Goal: Information Seeking & Learning: Learn about a topic

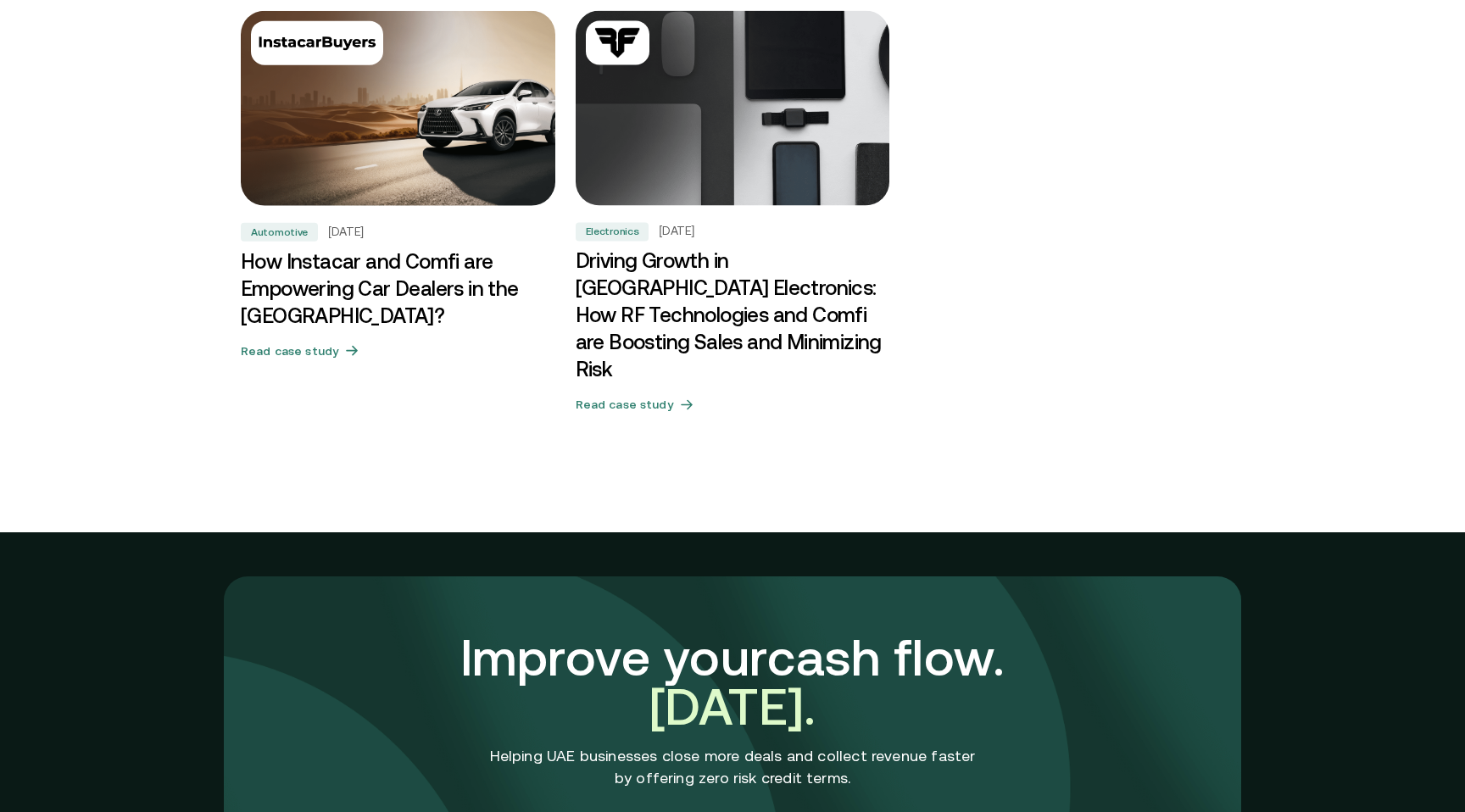
scroll to position [5412, 0]
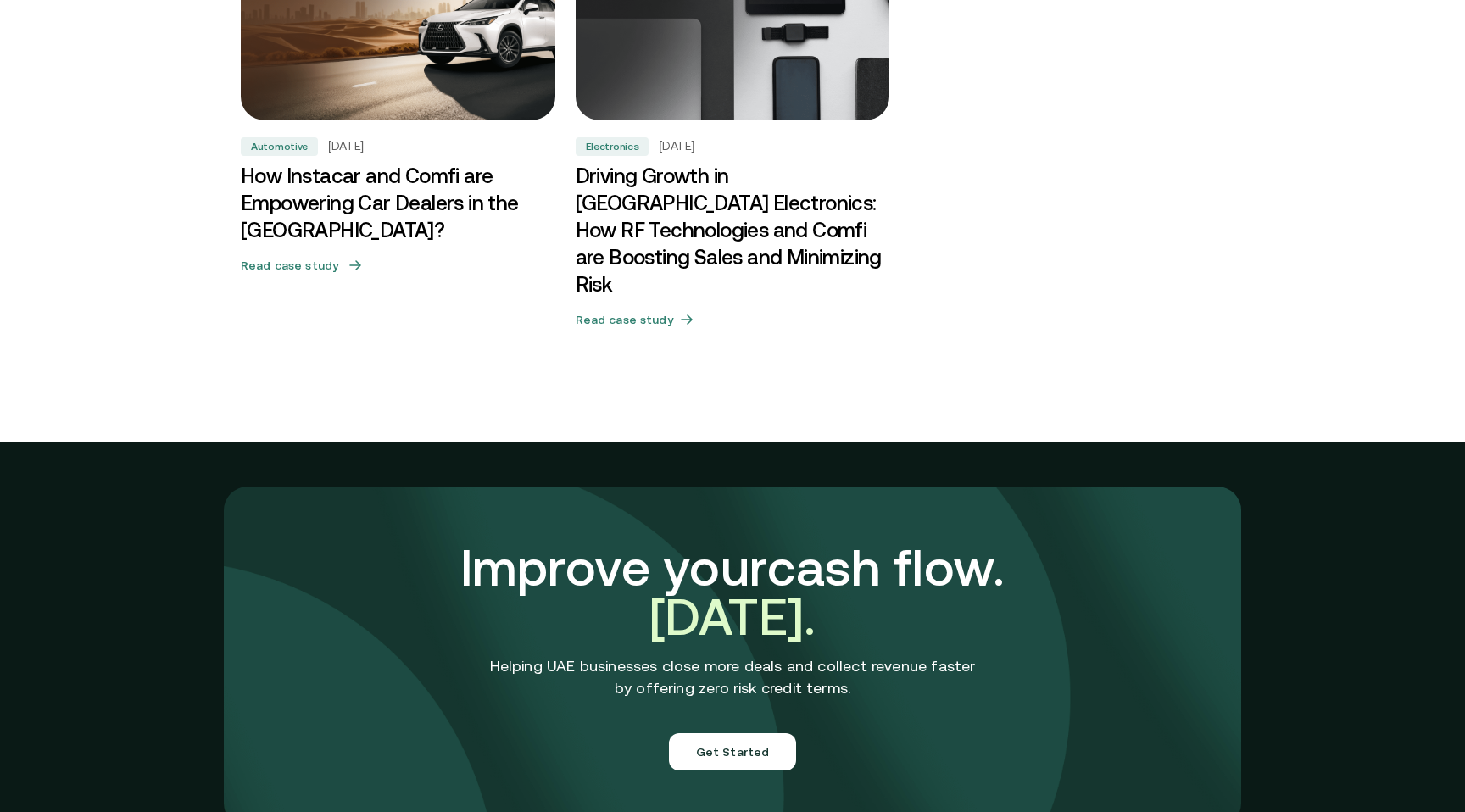
click at [288, 212] on h3 "How Instacar and Comfi are Empowering Car Dealers in the [GEOGRAPHIC_DATA]?" at bounding box center [397, 203] width 314 height 81
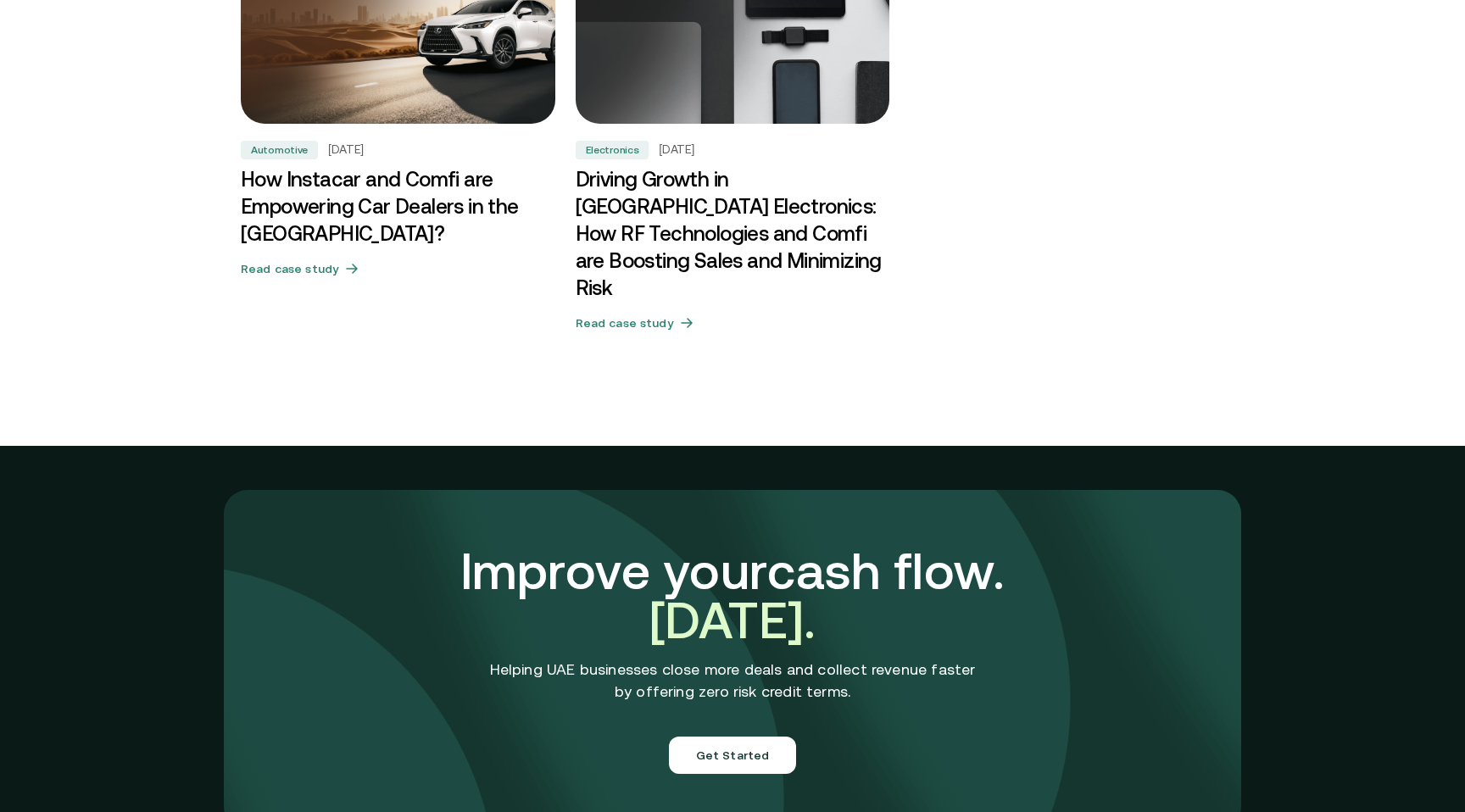
scroll to position [5405, 0]
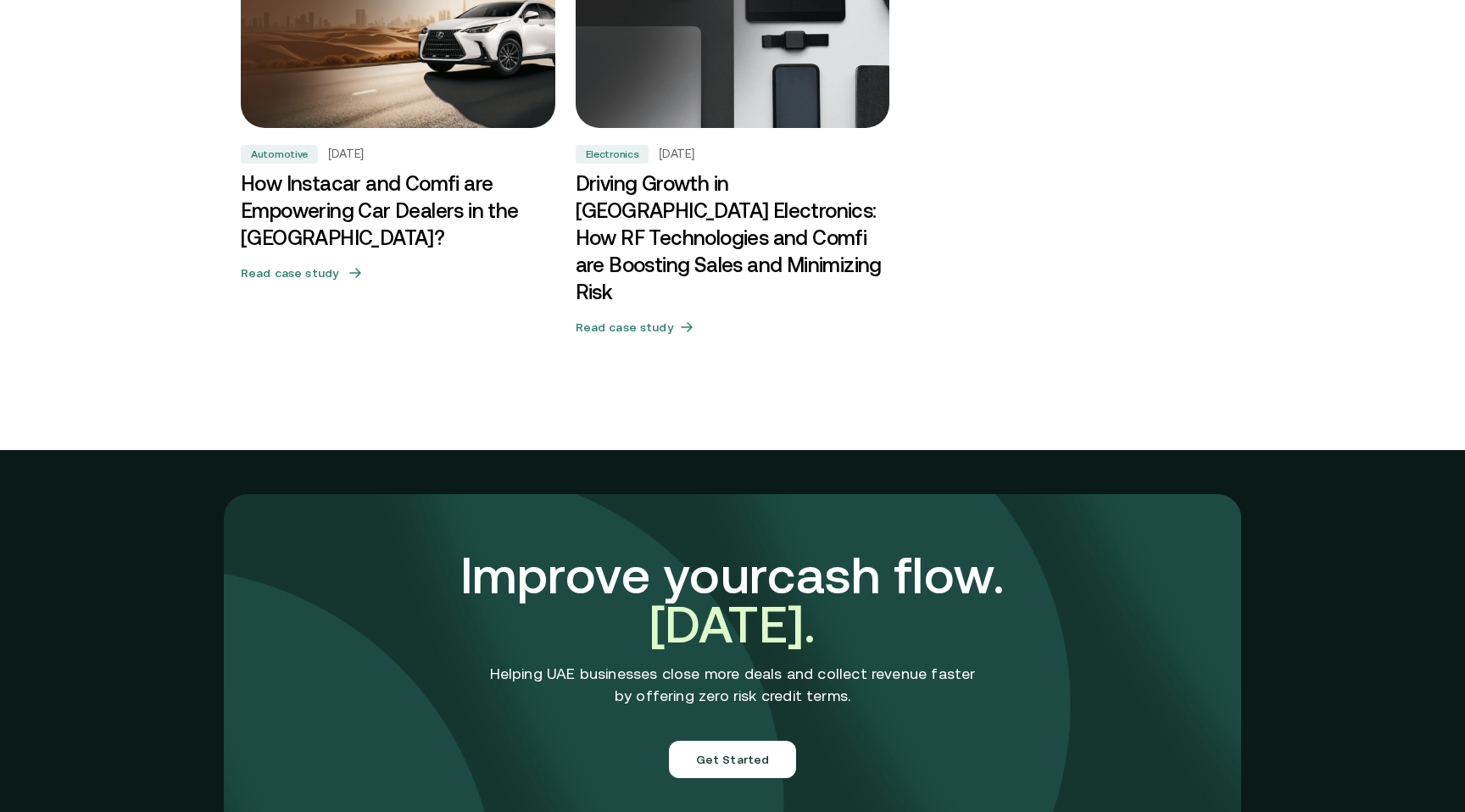
drag, startPoint x: 240, startPoint y: 181, endPoint x: 324, endPoint y: 231, distance: 97.8
click at [324, 231] on h3 "How Instacar and Comfi are Empowering Car Dealers in the [GEOGRAPHIC_DATA]?" at bounding box center [397, 210] width 314 height 81
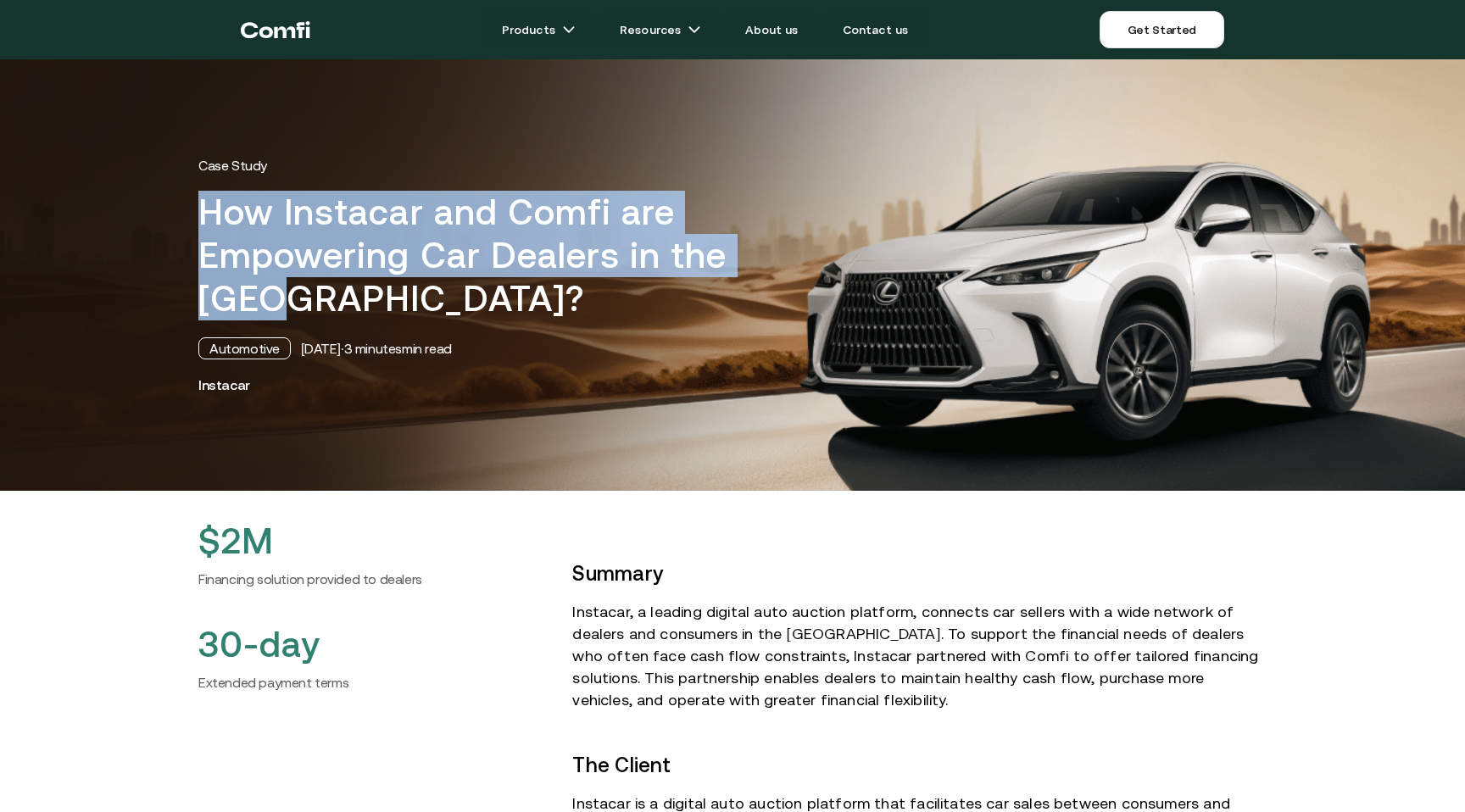
drag, startPoint x: 204, startPoint y: 215, endPoint x: 321, endPoint y: 305, distance: 147.6
click at [321, 305] on h1 "How Instacar and Comfi are Empowering Car Dealers in the [GEOGRAPHIC_DATA]?" at bounding box center [501, 256] width 606 height 130
copy h1 "How Instacar and Comfi are Empowering Car Dealers in the [GEOGRAPHIC_DATA]?"
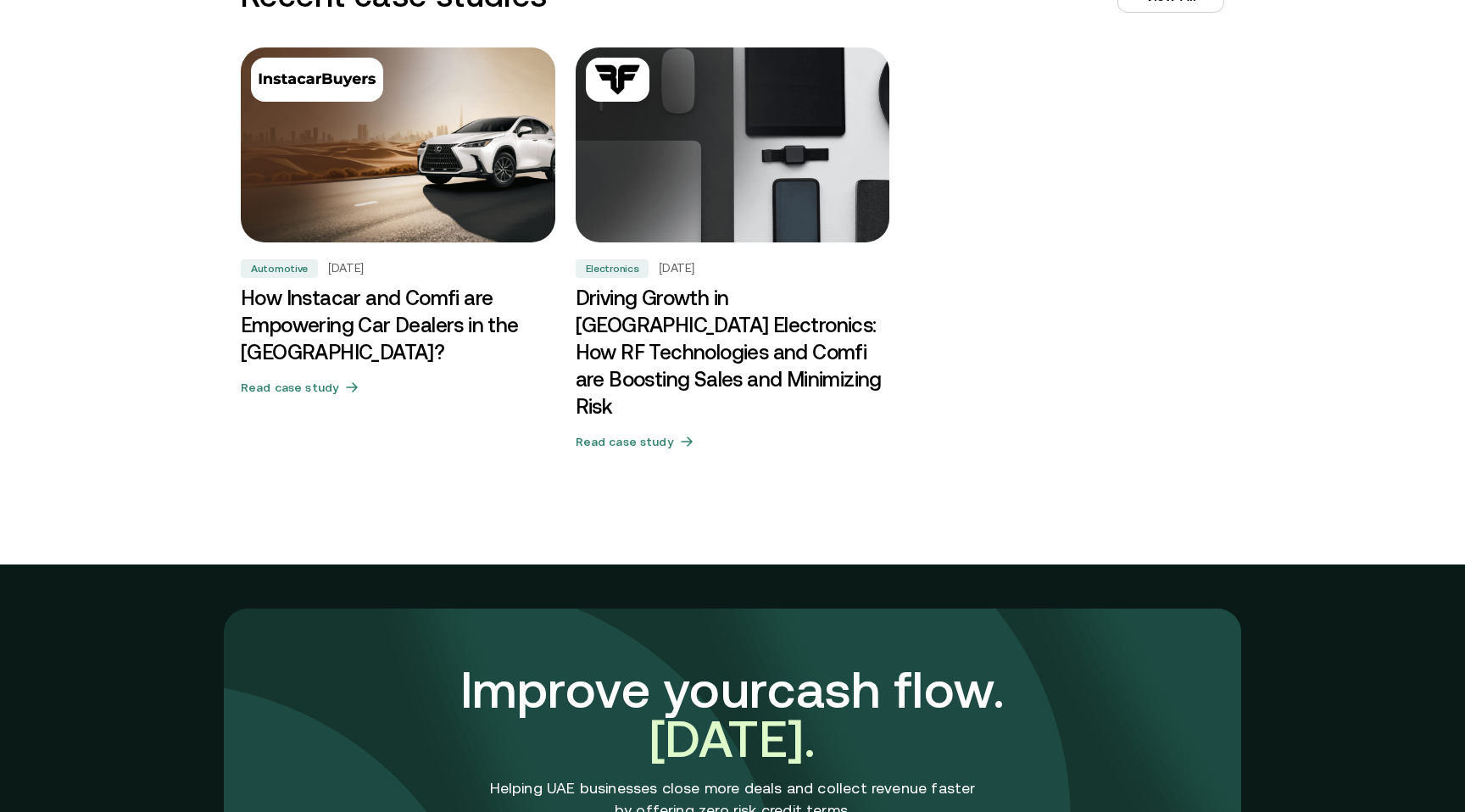
scroll to position [5278, 0]
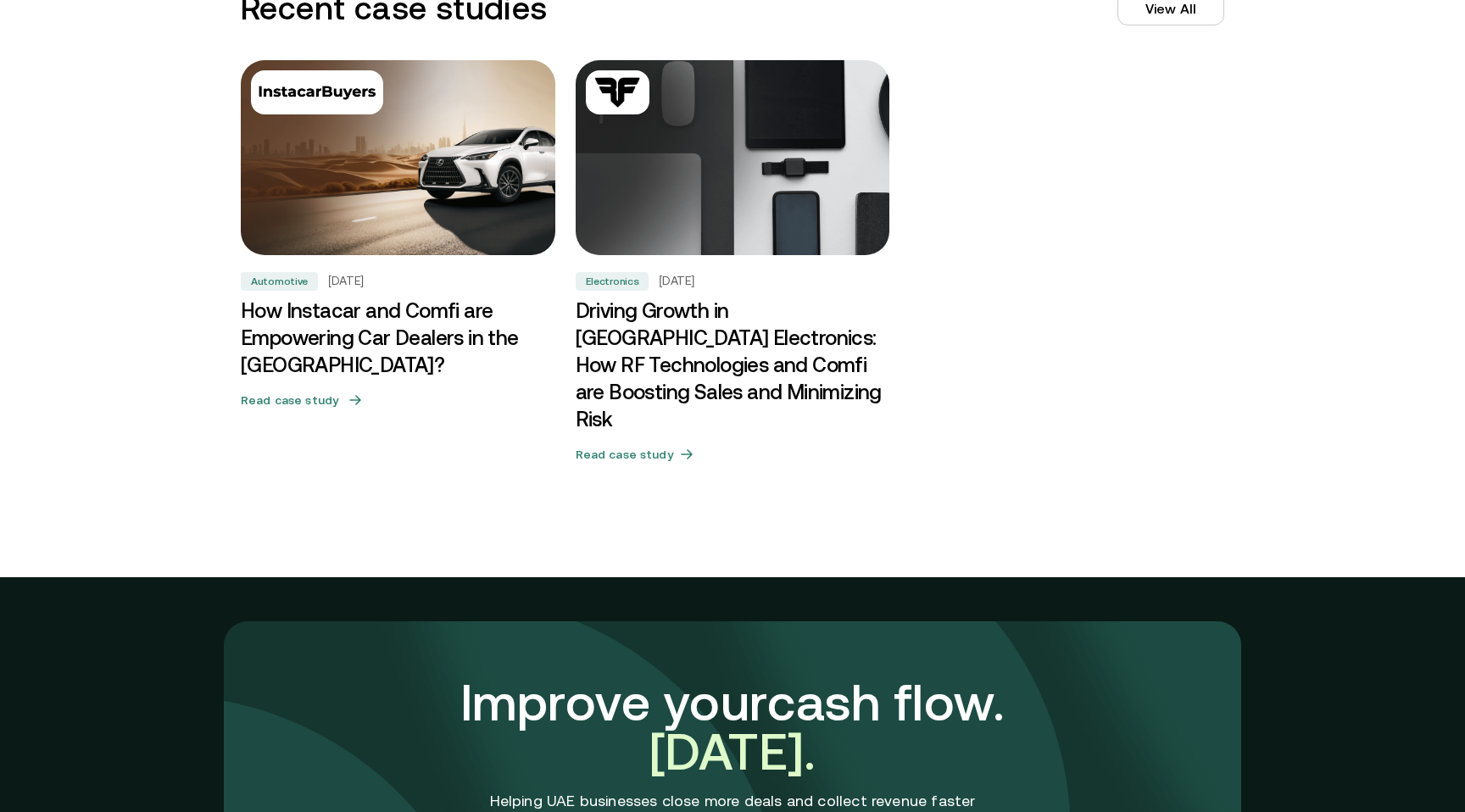
click at [368, 313] on h3 "How Instacar and Comfi are Empowering Car Dealers in the [GEOGRAPHIC_DATA]?" at bounding box center [397, 337] width 314 height 81
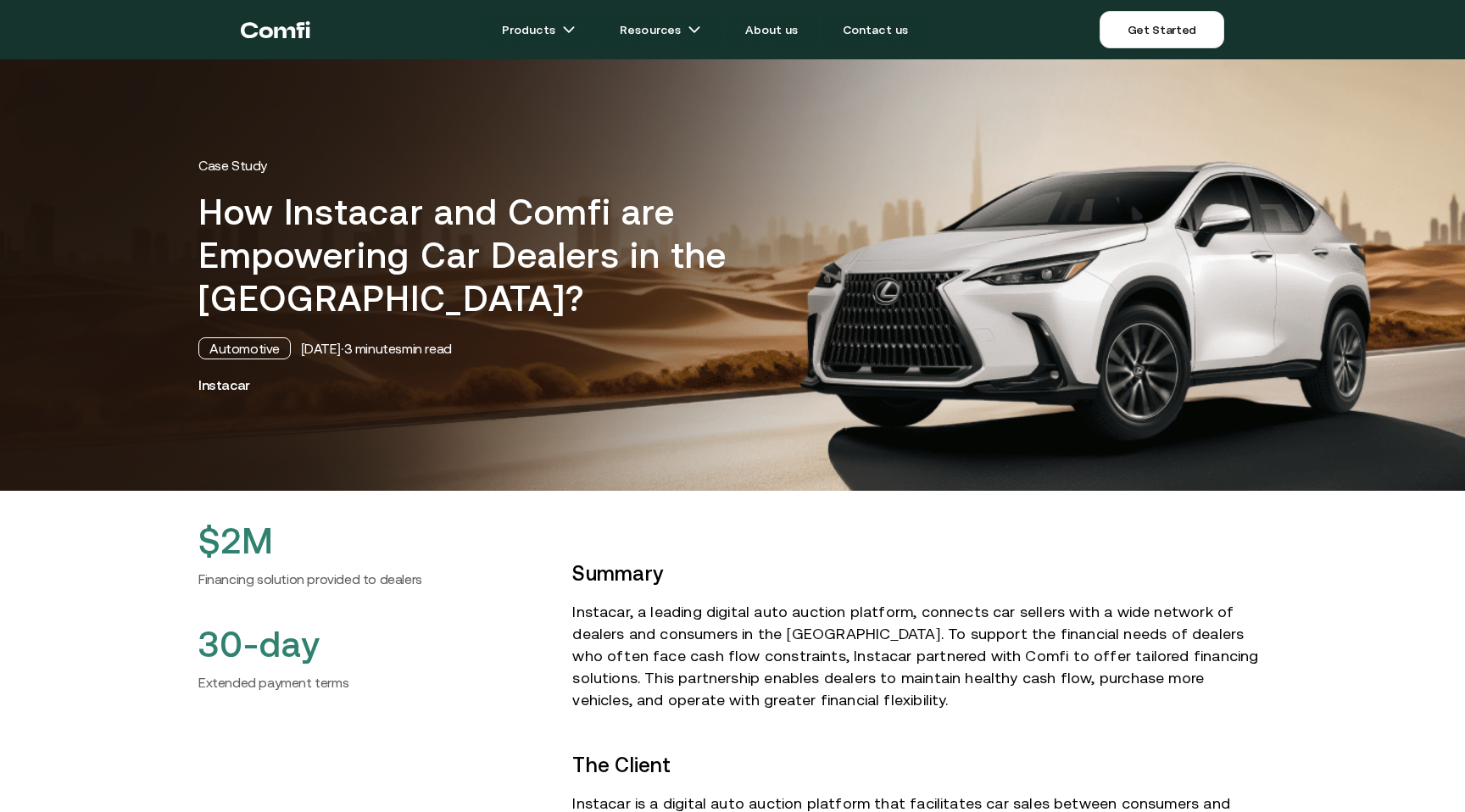
drag, startPoint x: 299, startPoint y: 350, endPoint x: 368, endPoint y: 352, distance: 69.0
click at [368, 352] on div "[DATE] · 3 minutes min read" at bounding box center [376, 348] width 151 height 17
copy div "[DATE]"
click at [214, 345] on div "Automotive" at bounding box center [245, 348] width 93 height 22
click at [212, 345] on div "Automotive" at bounding box center [245, 348] width 93 height 22
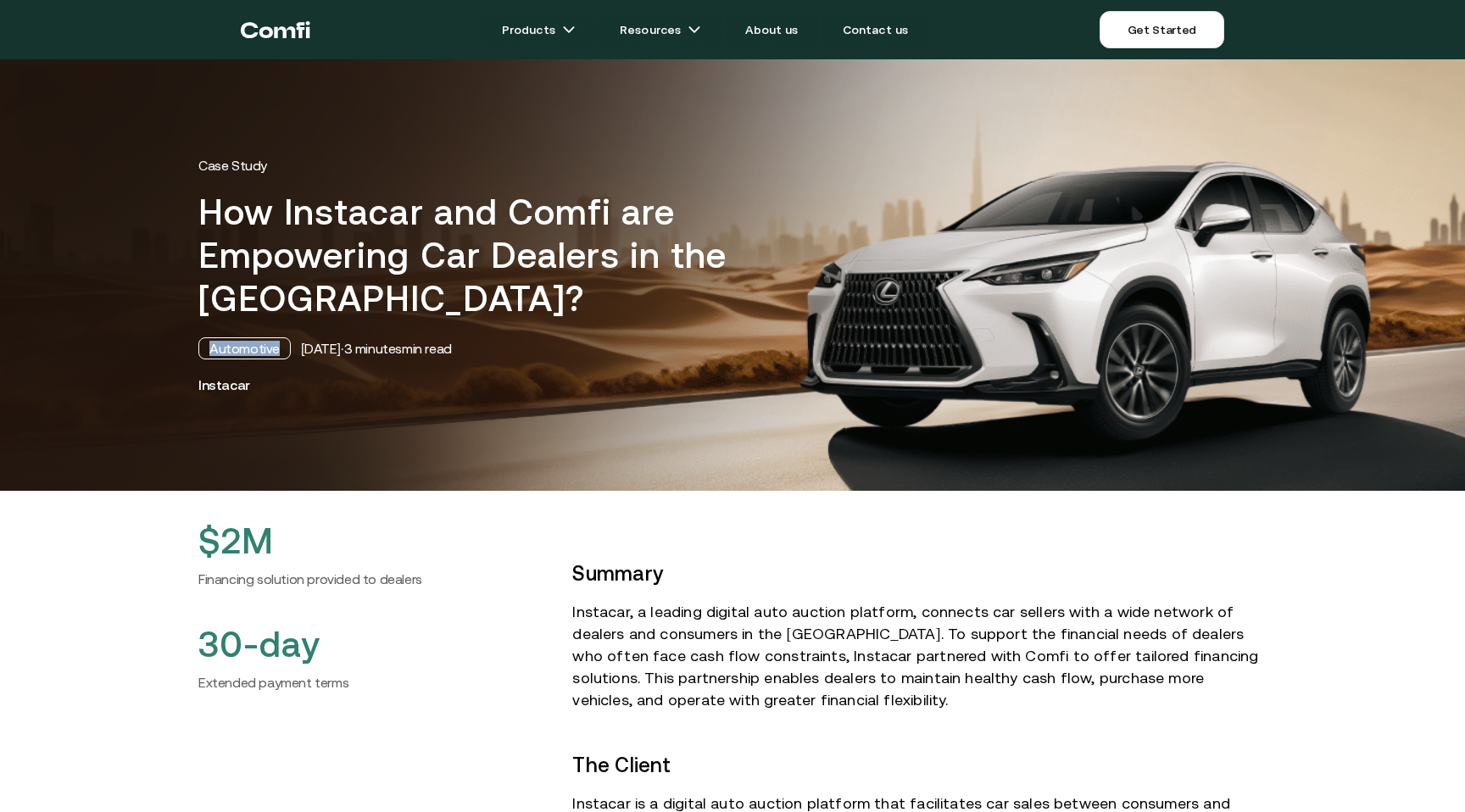
drag, startPoint x: 212, startPoint y: 345, endPoint x: 254, endPoint y: 345, distance: 42.0
click at [255, 345] on div "Automotive" at bounding box center [245, 348] width 93 height 22
copy div "Automotive"
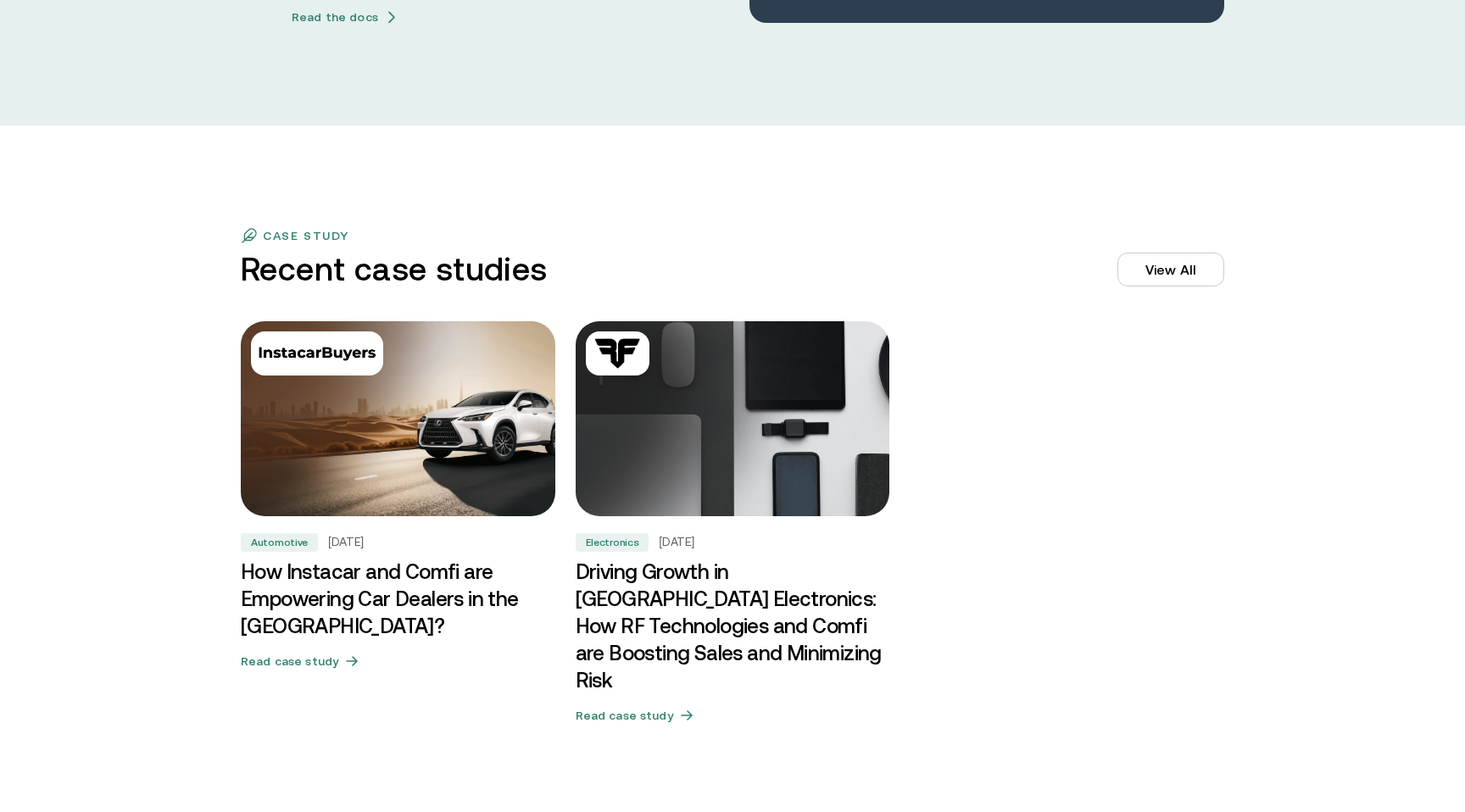
scroll to position [5181, 0]
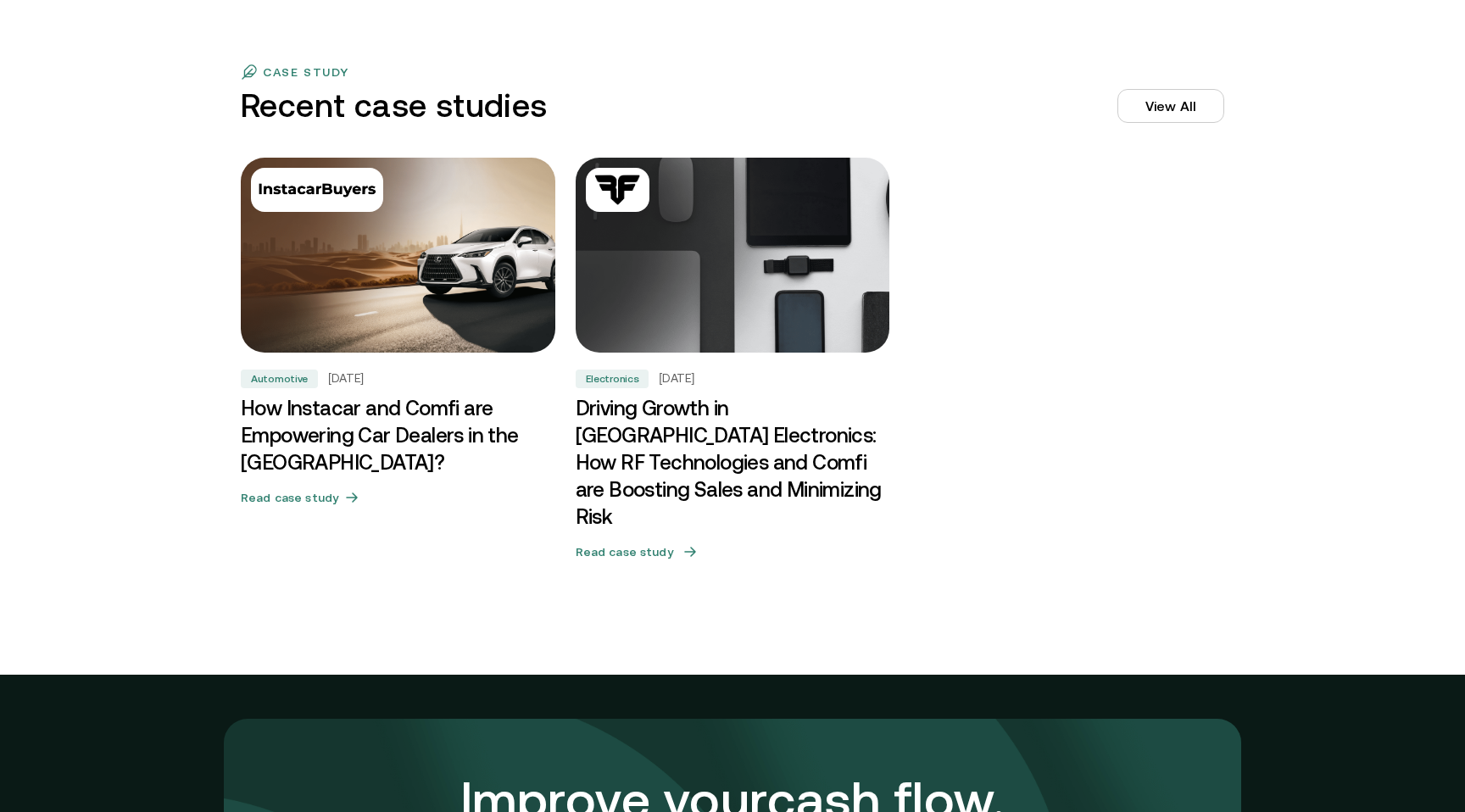
click at [647, 479] on h3 "Driving Growth in [GEOGRAPHIC_DATA] Electronics: How RF Technologies and Comfi …" at bounding box center [732, 462] width 314 height 135
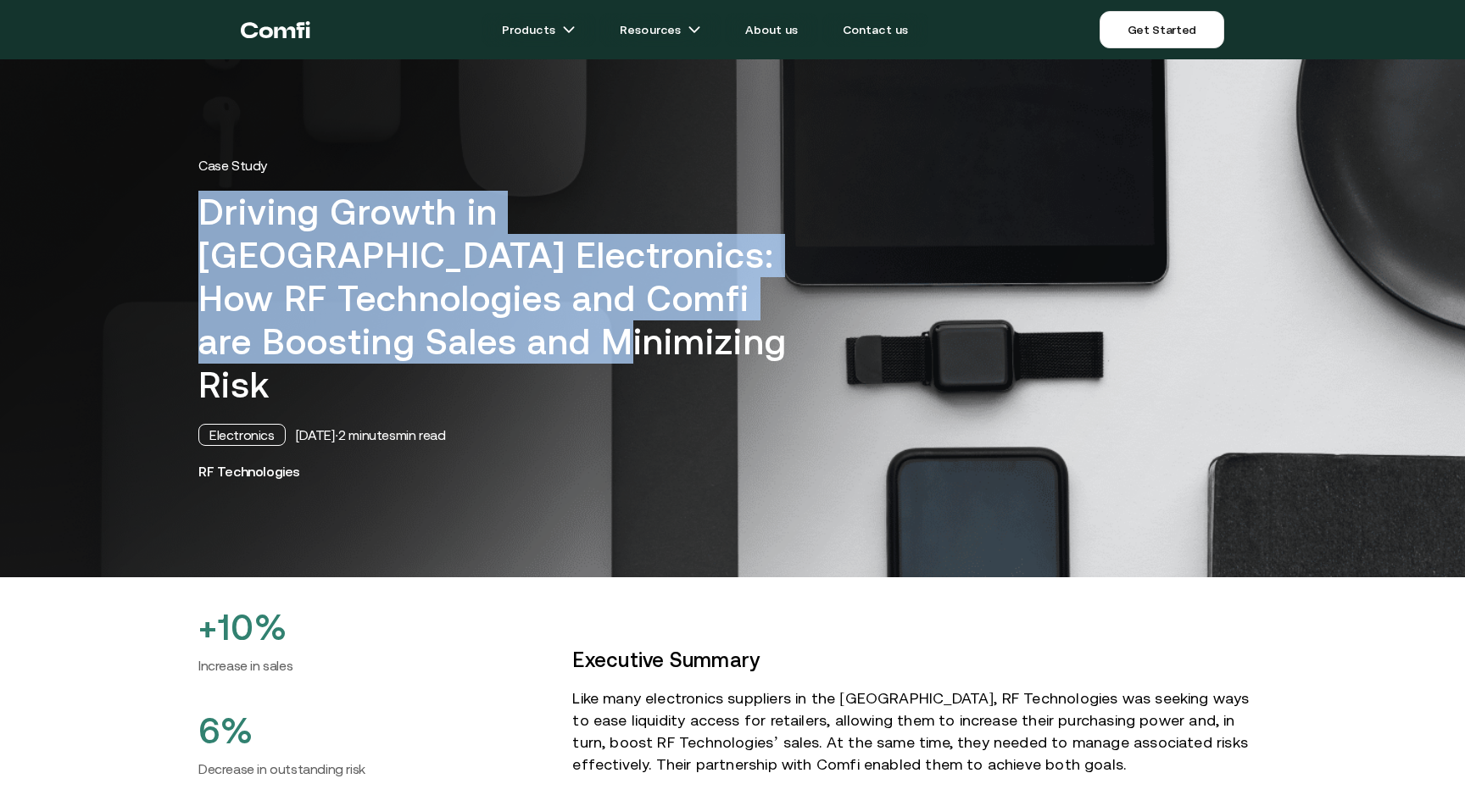
drag, startPoint x: 199, startPoint y: 209, endPoint x: 291, endPoint y: 343, distance: 162.5
click at [291, 343] on h1 "Driving Growth in [GEOGRAPHIC_DATA] Electronics: How RF Technologies and Comfi …" at bounding box center [501, 298] width 606 height 216
copy h1 "Driving Growth in [GEOGRAPHIC_DATA] Electronics: How RF Technologies and Comfi …"
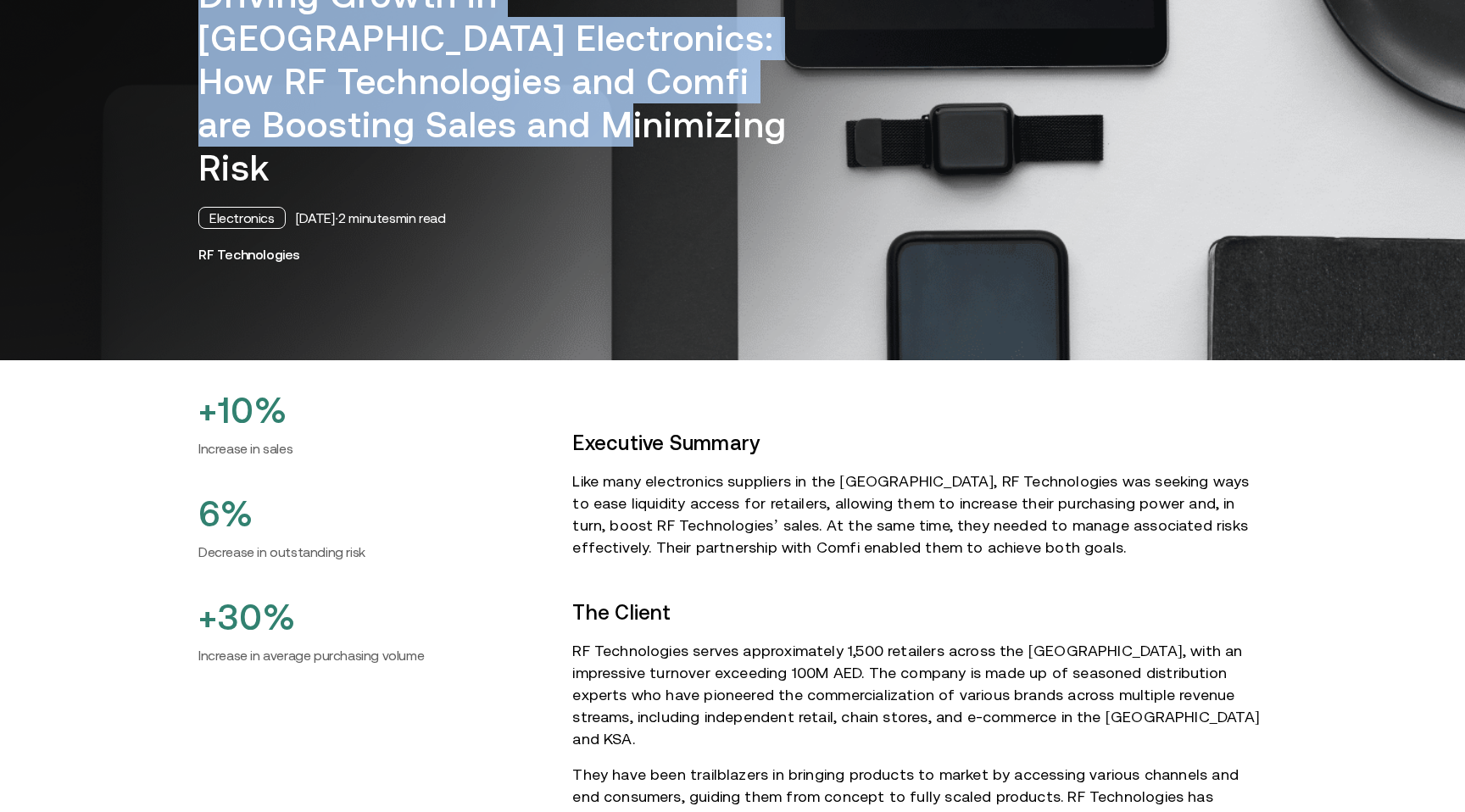
scroll to position [134, 0]
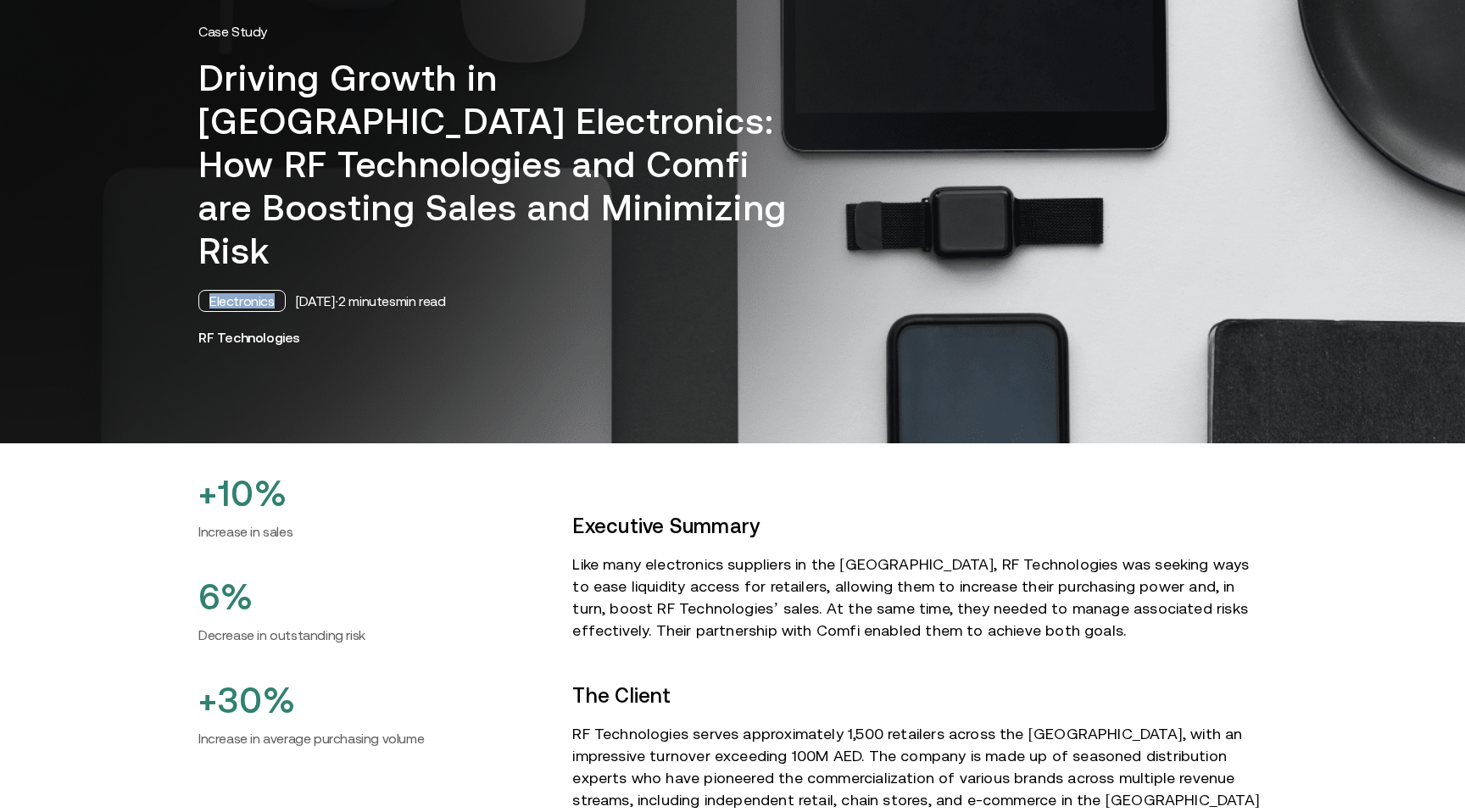
drag, startPoint x: 208, startPoint y: 255, endPoint x: 272, endPoint y: 256, distance: 64.0
click at [272, 289] on div "Electronics" at bounding box center [242, 300] width 87 height 22
copy div "Electronics"
click at [229, 289] on div "Electronics" at bounding box center [242, 300] width 87 height 22
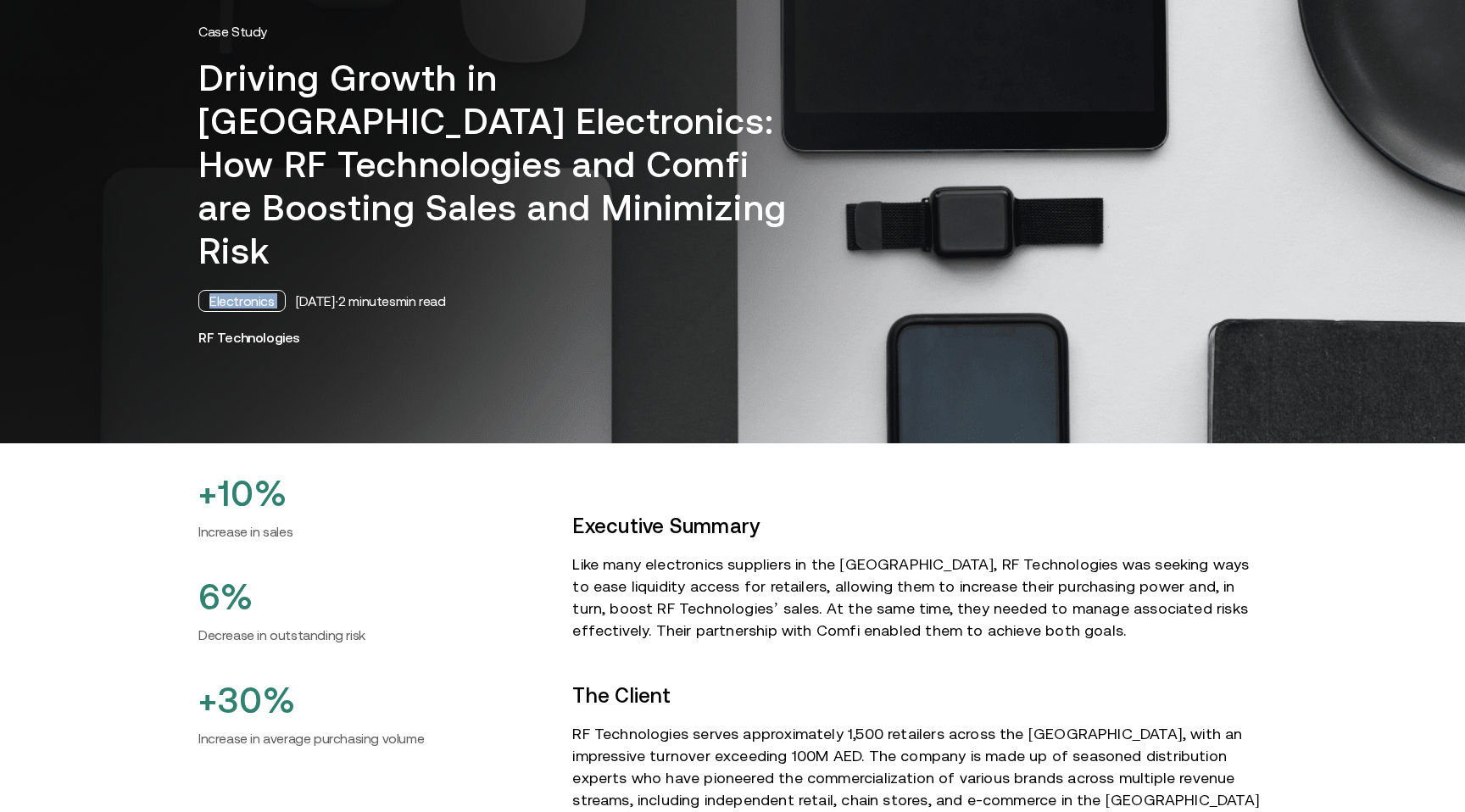
click at [229, 289] on div "Electronics" at bounding box center [242, 300] width 87 height 22
drag, startPoint x: 292, startPoint y: 257, endPoint x: 354, endPoint y: 258, distance: 62.0
click at [354, 292] on div "[DATE] · 2 minutes min read" at bounding box center [370, 300] width 150 height 17
click at [362, 292] on div "[DATE] · 2 minutes min read" at bounding box center [370, 300] width 150 height 17
drag, startPoint x: 361, startPoint y: 257, endPoint x: 295, endPoint y: 256, distance: 66.0
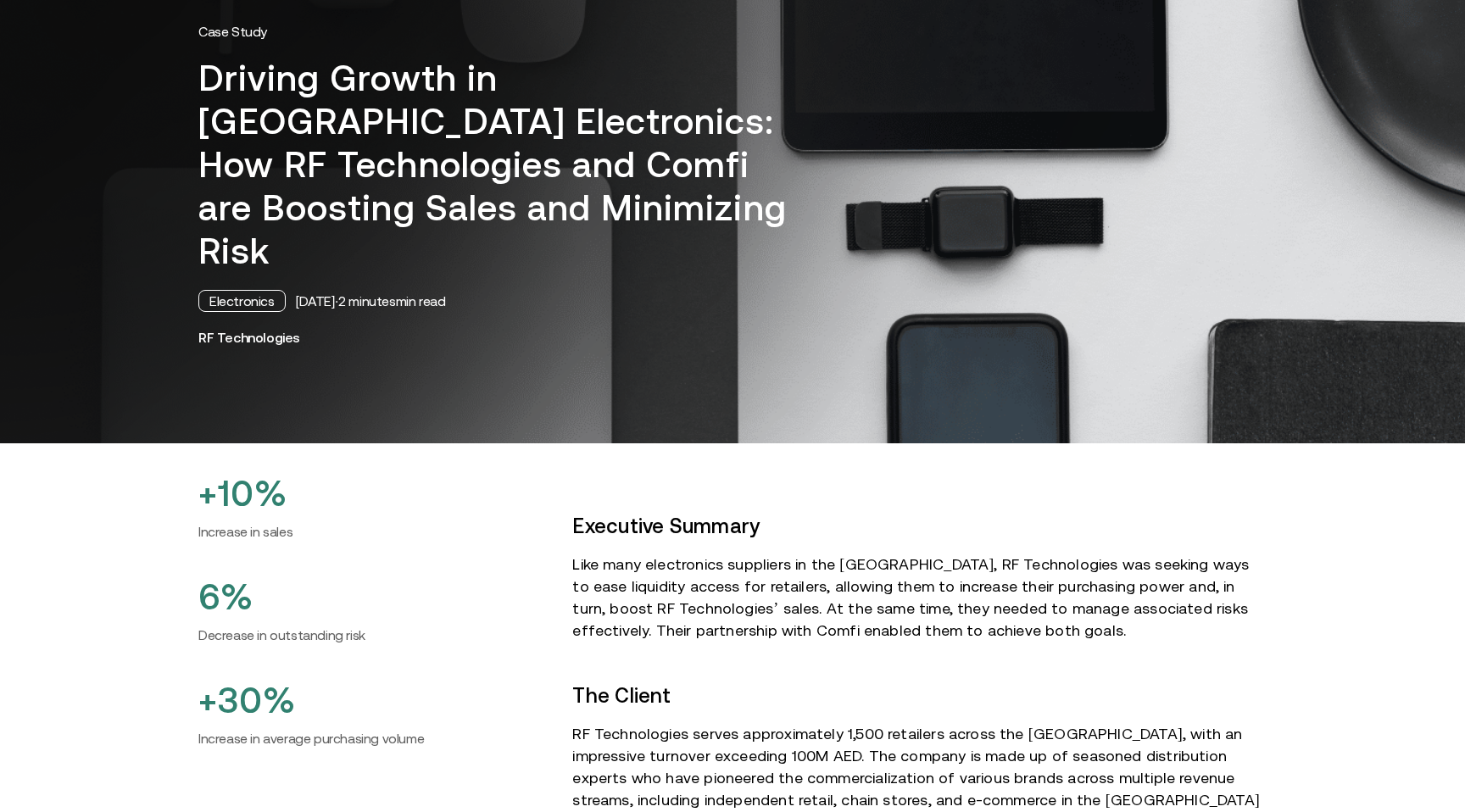
click at [296, 292] on div "[DATE] · 2 minutes min read" at bounding box center [370, 300] width 150 height 17
copy div "[DATE]"
